Goal: Task Accomplishment & Management: Use online tool/utility

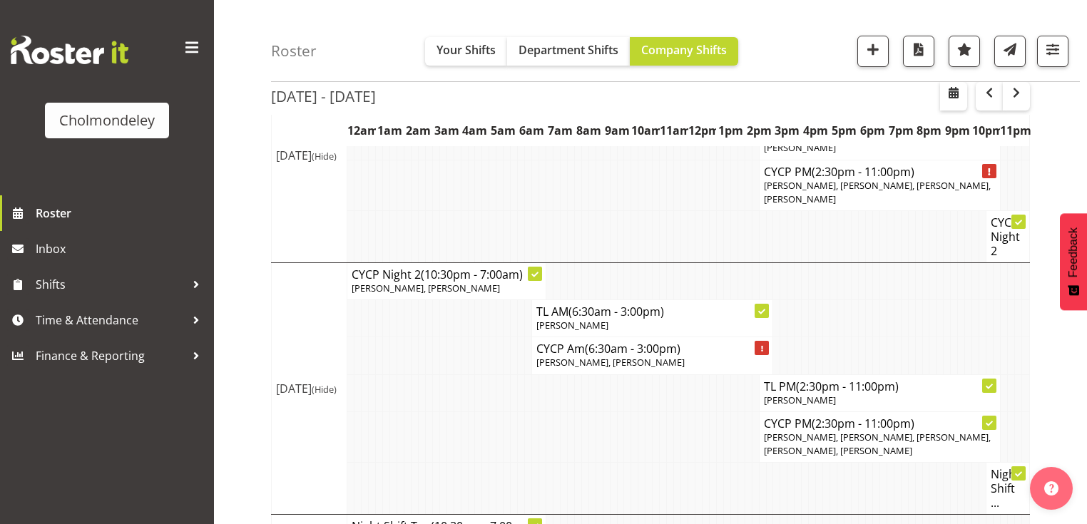
scroll to position [180, 0]
click at [39, 213] on span "Roster" at bounding box center [121, 213] width 171 height 21
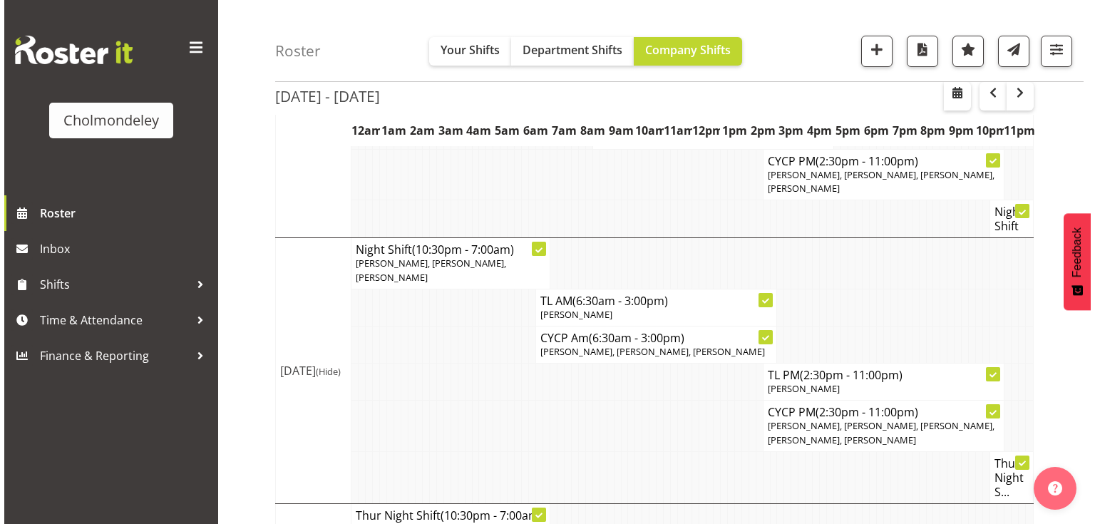
scroll to position [799, 0]
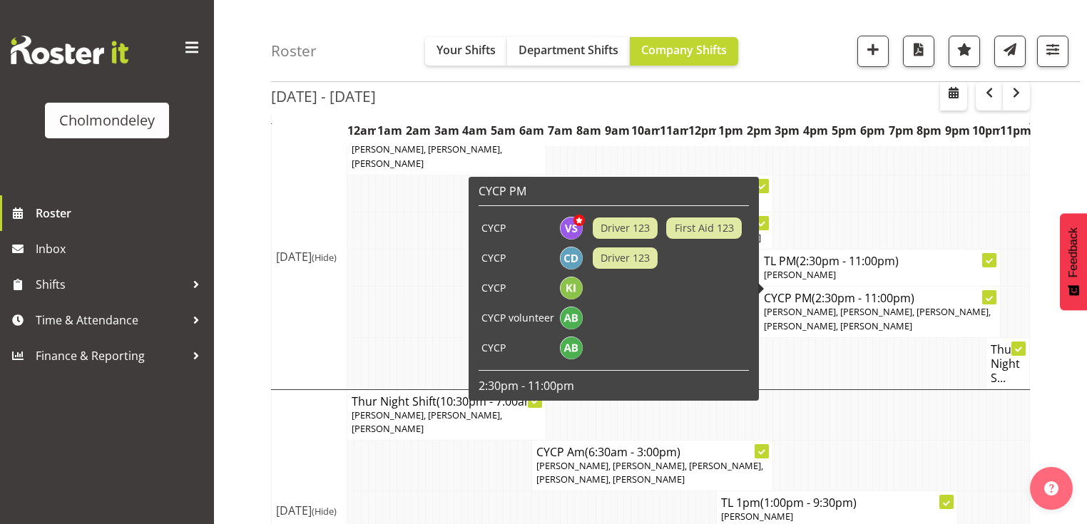
click at [777, 305] on span "Victoria Spackman, Camille Davidson, Kate Inwood, Mellie Brandt, Ally Brown" at bounding box center [877, 318] width 227 height 26
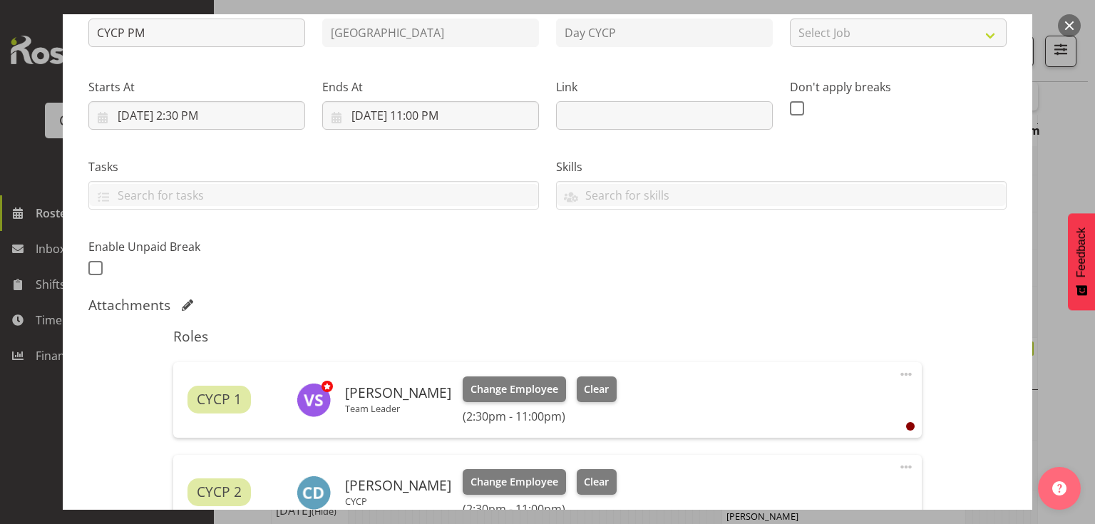
scroll to position [285, 0]
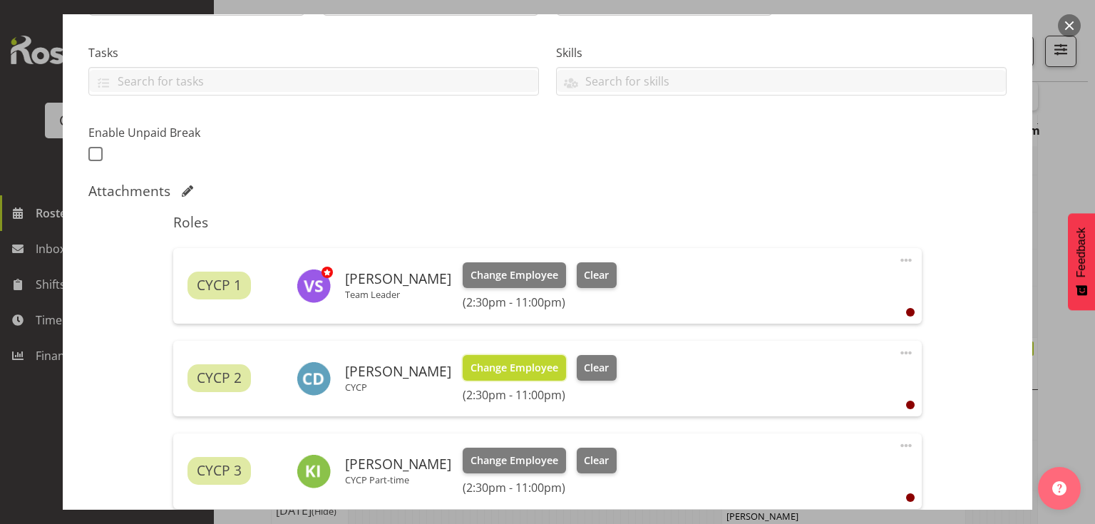
click at [499, 362] on span "Change Employee" at bounding box center [515, 368] width 88 height 16
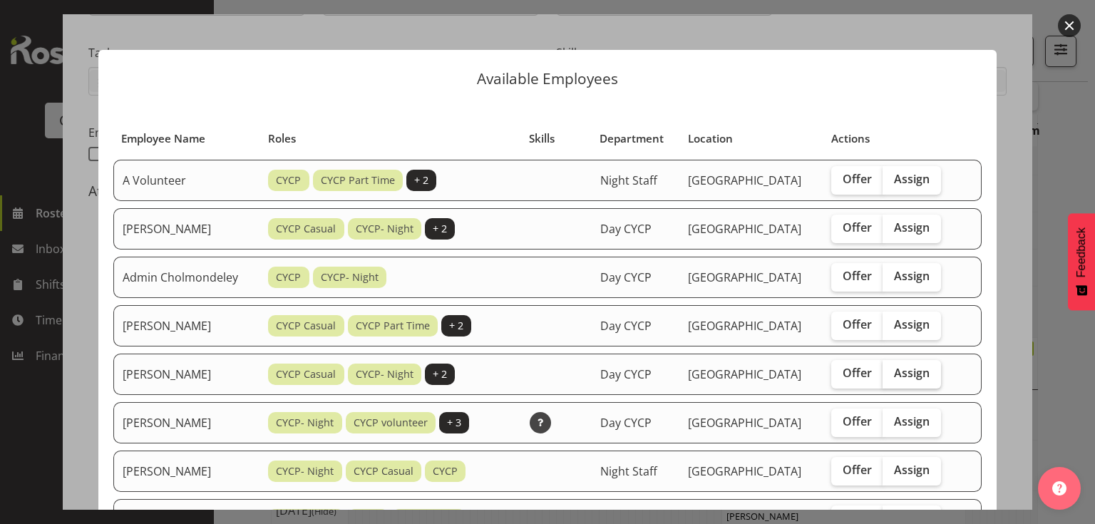
click at [921, 368] on span "Assign" at bounding box center [912, 373] width 36 height 14
click at [892, 369] on input "Assign" at bounding box center [887, 373] width 9 height 9
checkbox input "true"
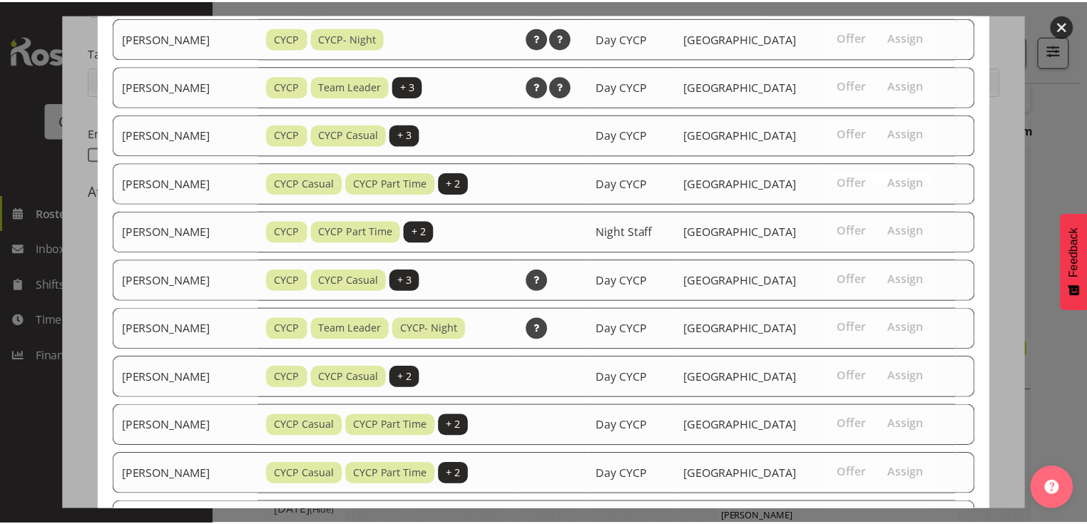
scroll to position [898, 0]
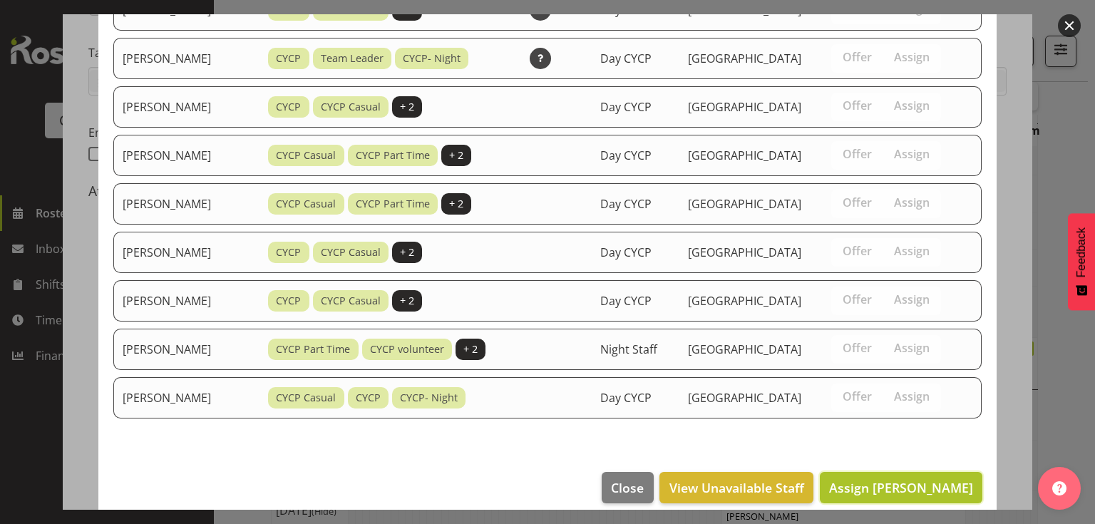
click at [914, 479] on span "Assign Alexzarn Harmer" at bounding box center [901, 487] width 144 height 17
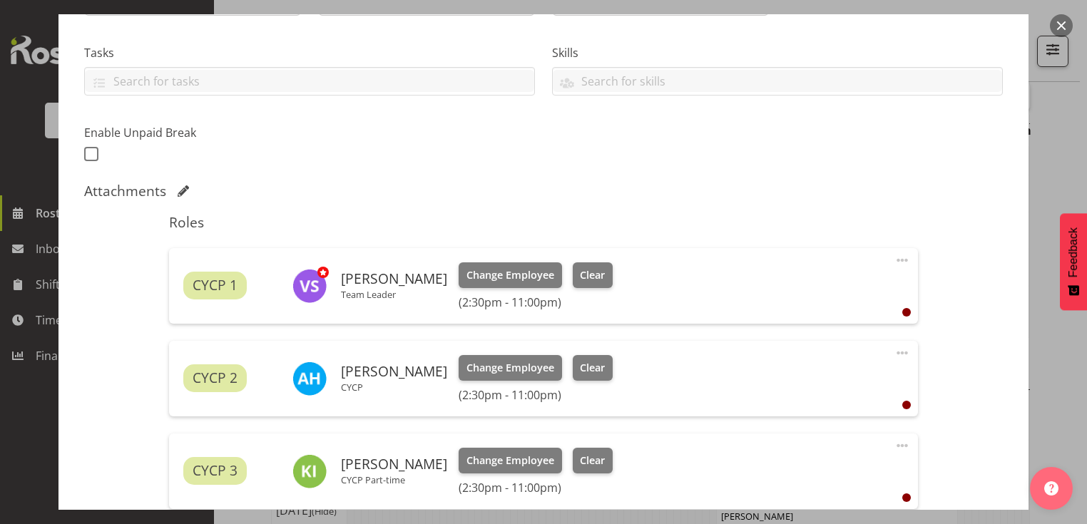
scroll to position [662, 0]
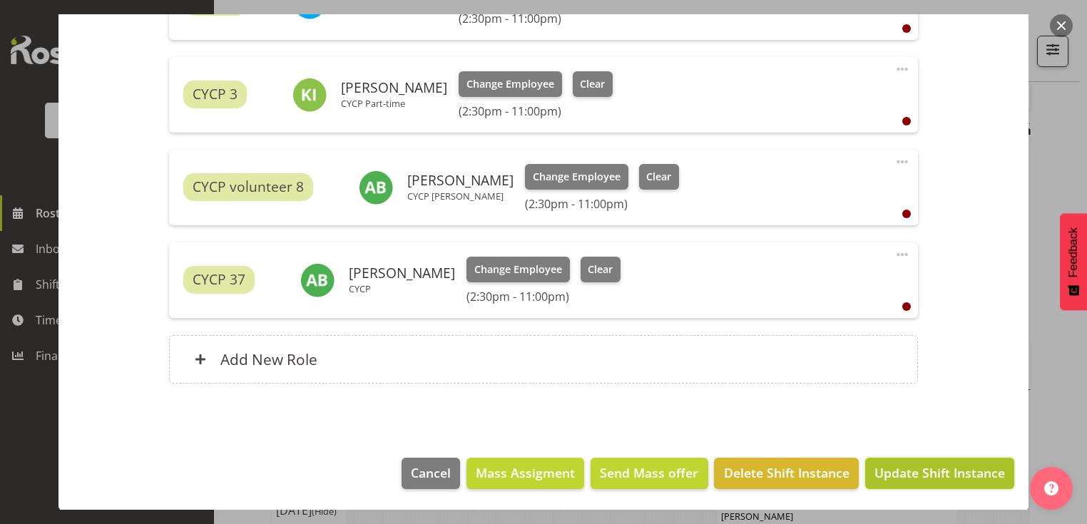
click at [952, 476] on span "Update Shift Instance" at bounding box center [939, 473] width 130 height 19
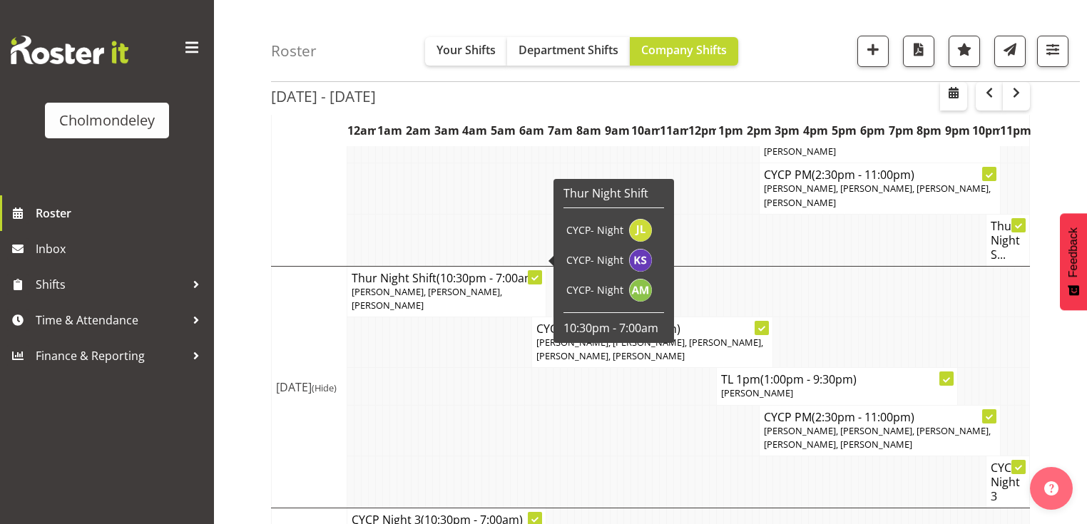
scroll to position [1187, 0]
